Goal: Information Seeking & Learning: Understand process/instructions

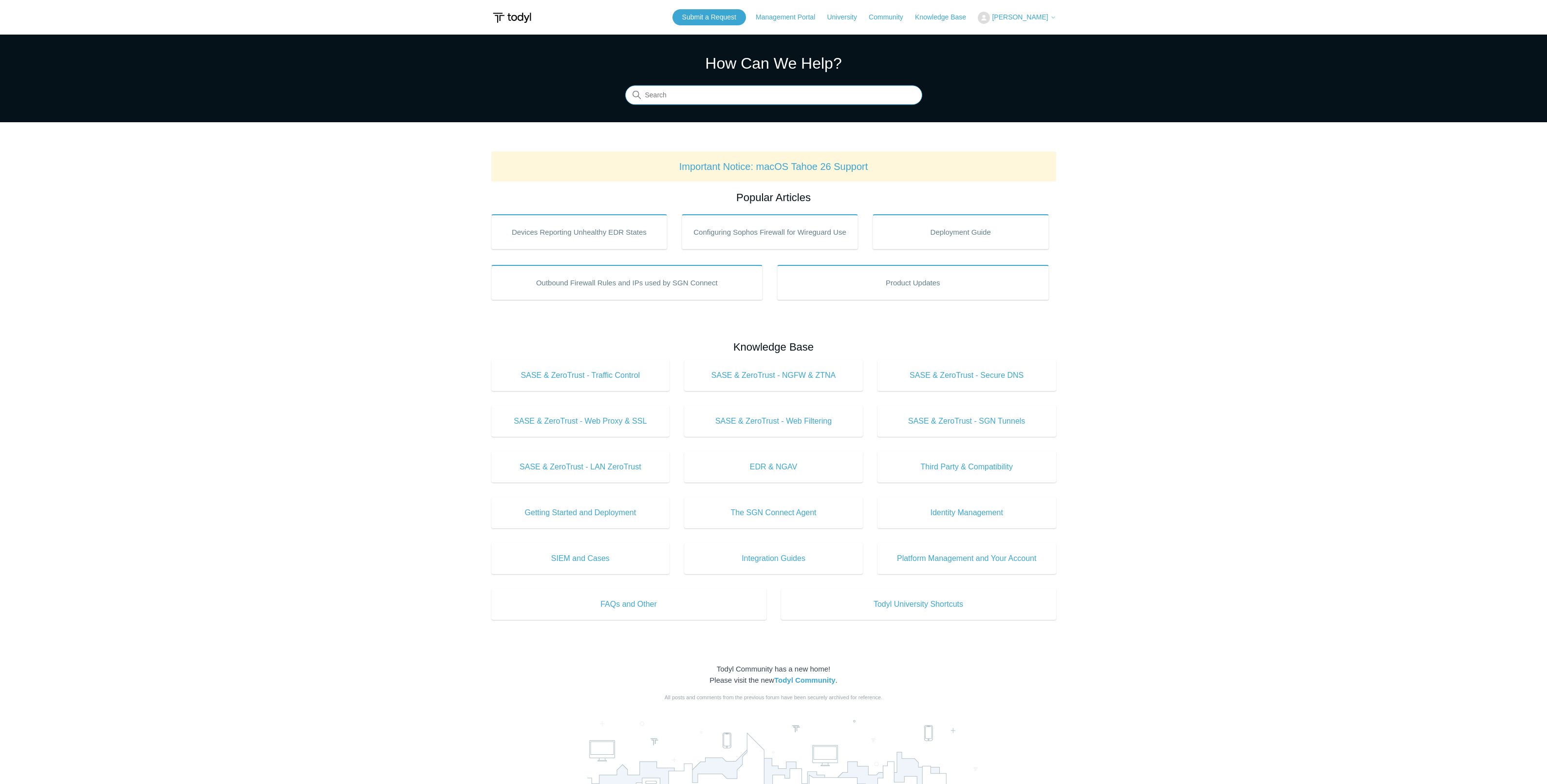
click at [728, 95] on input "Search" at bounding box center [773, 95] width 297 height 19
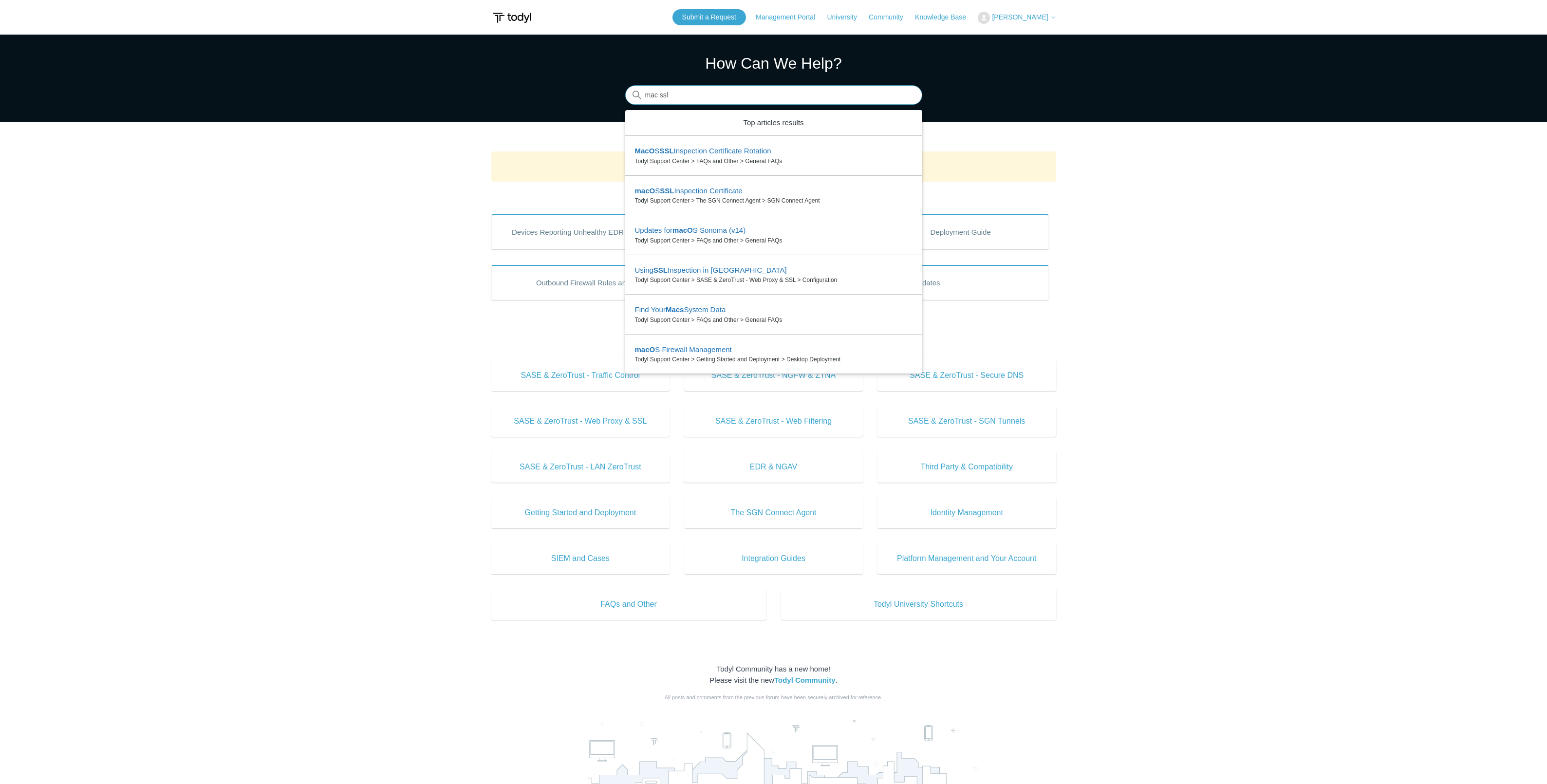
type input "mac ssl"
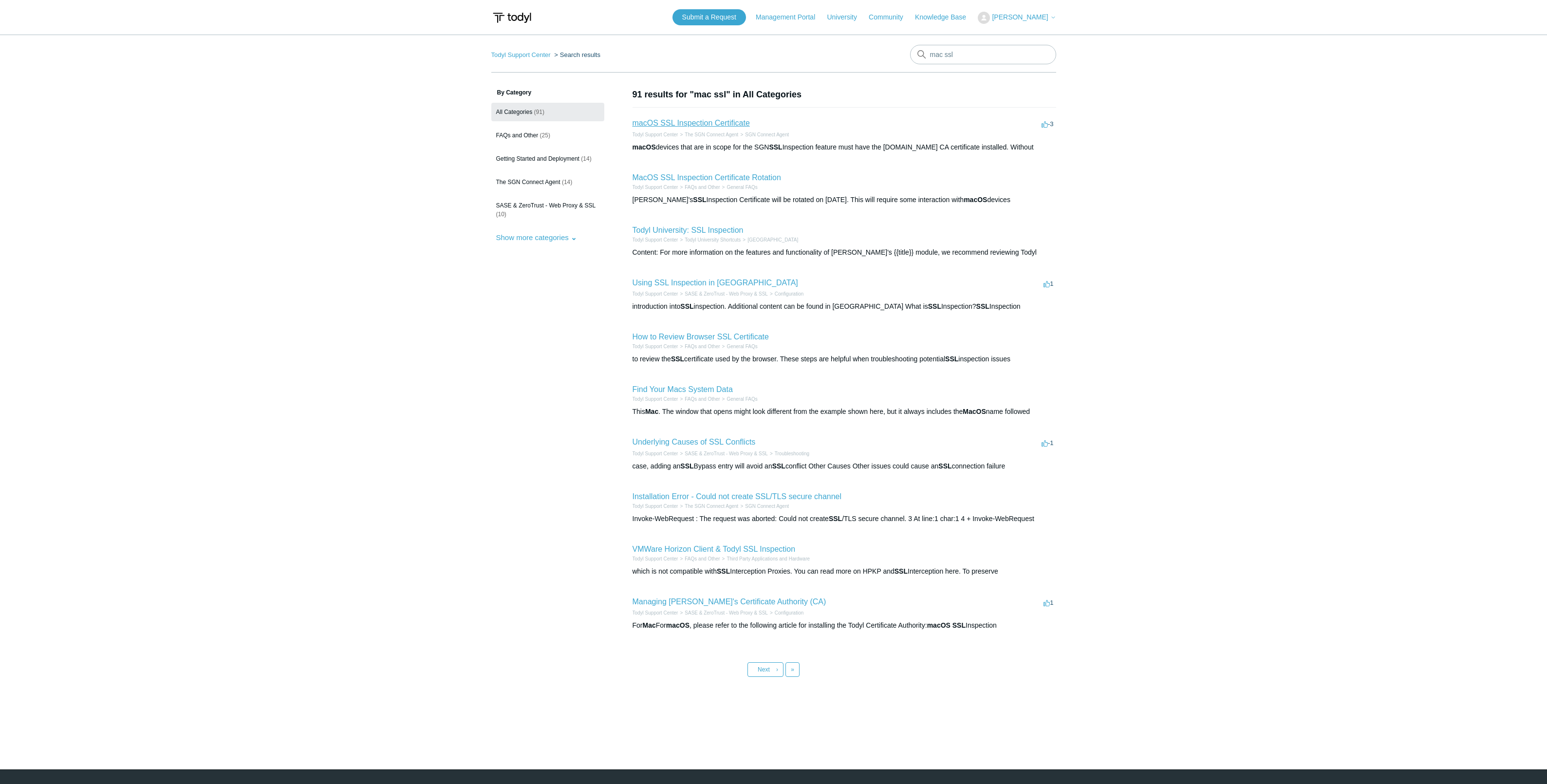
click at [691, 123] on link "macOS SSL Inspection Certificate" at bounding box center [691, 123] width 117 height 8
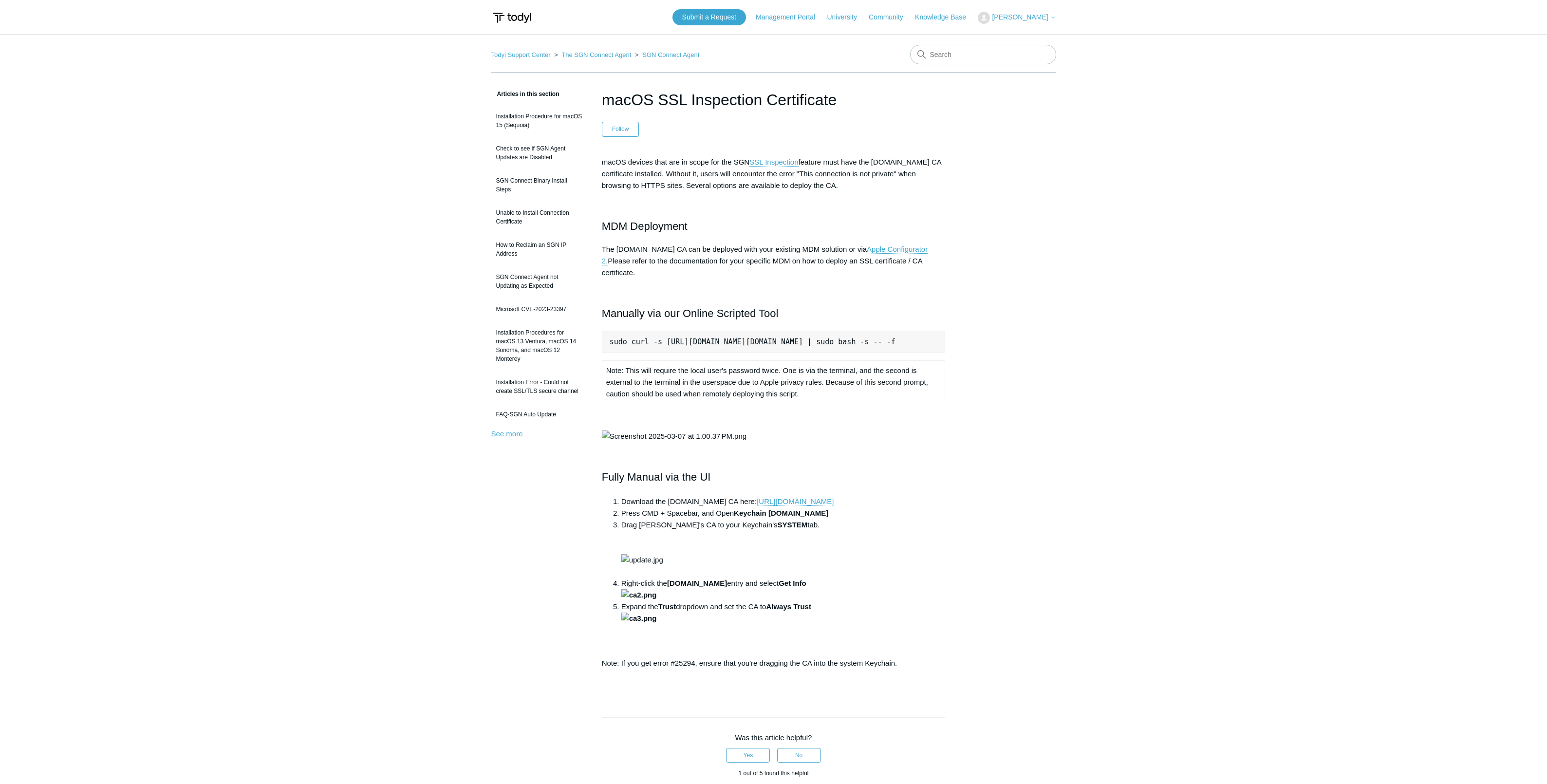
click at [713, 331] on pre "sudo curl -s [URL][DOMAIN_NAME][DOMAIN_NAME] | sudo bash -s -- -f" at bounding box center [773, 342] width 344 height 23
click at [713, 331] on pre "sudo curl -s [URL][DOMAIN_NAME][DOMAIN_NAME] | sudo bash -s -- -f" at bounding box center [773, 342] width 344 height 23
click at [663, 331] on pre "sudo curl -s [URL][DOMAIN_NAME][DOMAIN_NAME] | sudo bash -s -- -f" at bounding box center [773, 342] width 344 height 23
drag, startPoint x: 609, startPoint y: 329, endPoint x: 961, endPoint y: 338, distance: 352.1
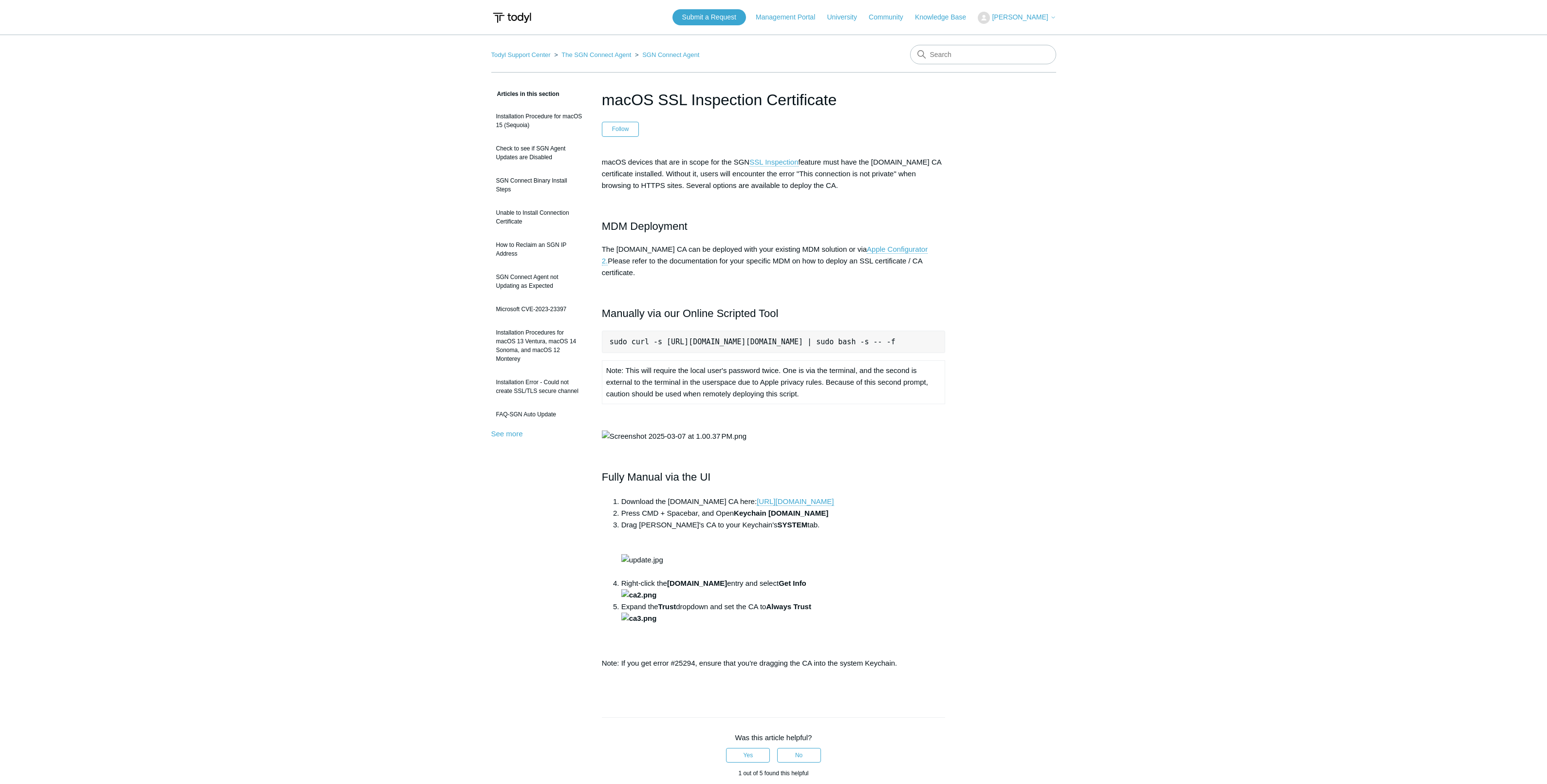
click at [961, 338] on div "Articles in this section Installation Procedure for macOS 15 (Sequoia) Check to…" at bounding box center [774, 564] width 565 height 953
copy pre "sudo curl -s [URL][DOMAIN_NAME][DOMAIN_NAME] | sudo bash -s -- -f"
